Goal: Contribute content: Add original content to the website for others to see

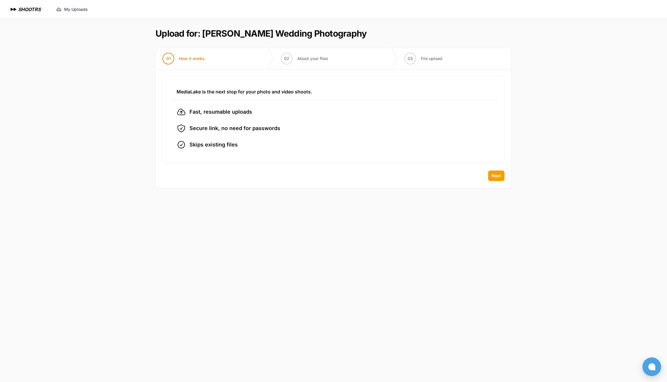
click at [498, 174] on span "Next" at bounding box center [496, 176] width 9 height 6
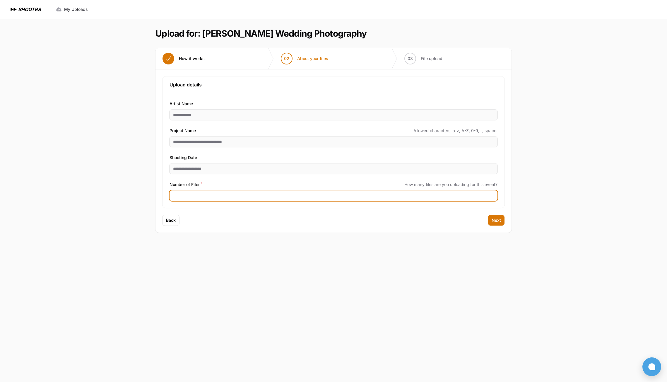
click at [196, 196] on input "Number of Files *" at bounding box center [334, 195] width 328 height 11
click at [202, 194] on input "Number of Files *" at bounding box center [334, 195] width 328 height 11
type input "****"
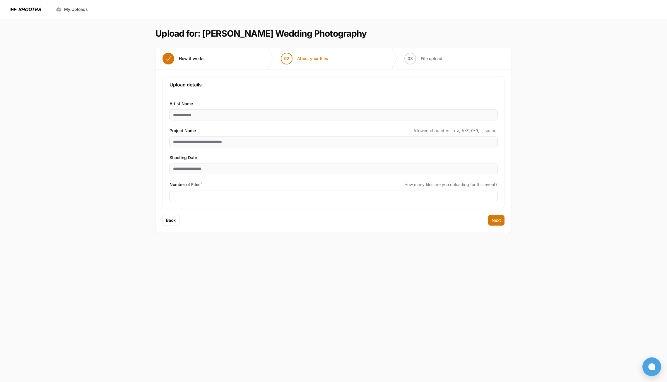
click at [505, 220] on div "Back Next" at bounding box center [334, 224] width 356 height 18
click at [498, 219] on span "Next" at bounding box center [496, 220] width 9 height 6
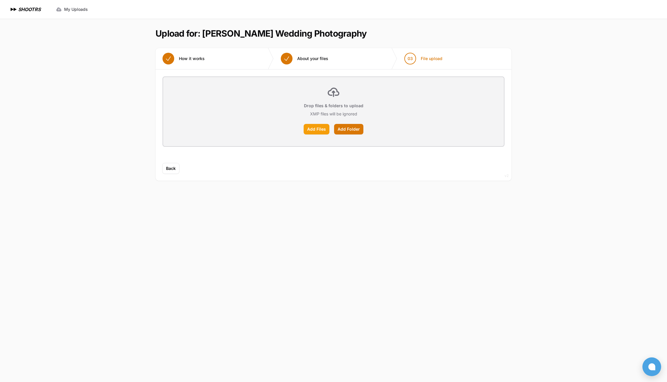
click at [321, 130] on label "Add Files" at bounding box center [317, 129] width 26 height 11
click at [0, 0] on input "Add Files" at bounding box center [0, 0] width 0 height 0
